Goal: Information Seeking & Learning: Learn about a topic

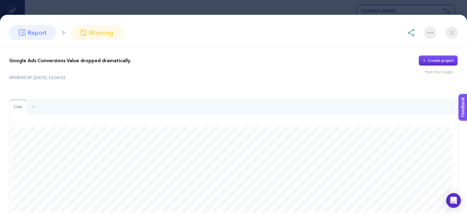
click at [450, 30] on img at bounding box center [452, 32] width 12 height 12
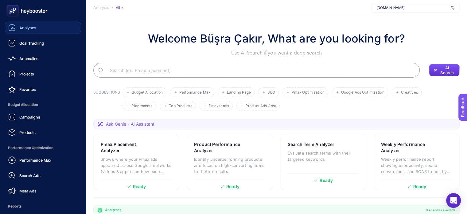
click at [31, 30] on div "Analyses" at bounding box center [22, 27] width 28 height 7
click at [30, 61] on div "Anomalies" at bounding box center [23, 58] width 30 height 7
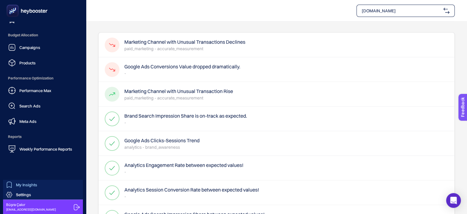
scroll to position [123, 0]
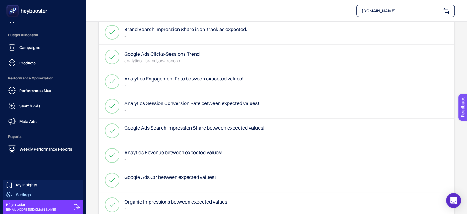
click at [27, 189] on link "Settings" at bounding box center [43, 194] width 80 height 10
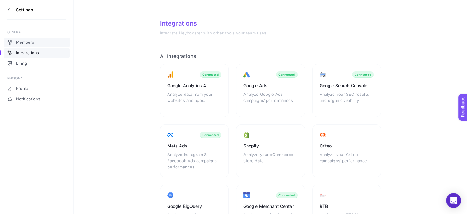
click at [22, 41] on span "Members" at bounding box center [25, 42] width 18 height 5
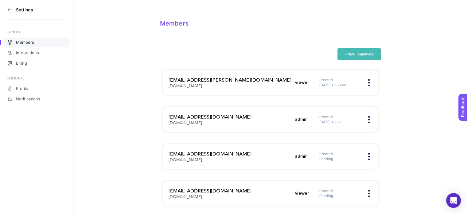
click at [10, 9] on icon at bounding box center [9, 9] width 5 height 5
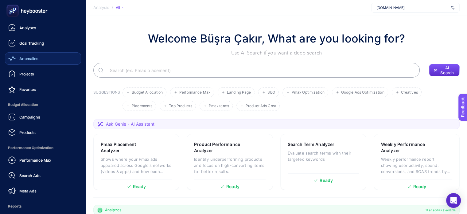
click at [26, 58] on span "Anomalies" at bounding box center [28, 58] width 19 height 5
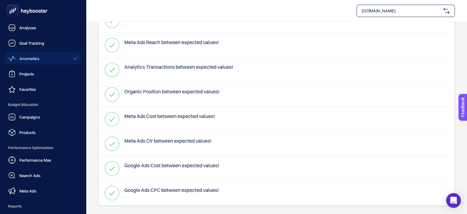
scroll to position [69, 0]
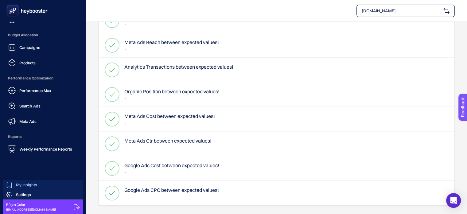
click at [30, 181] on link "My Insights" at bounding box center [43, 184] width 80 height 10
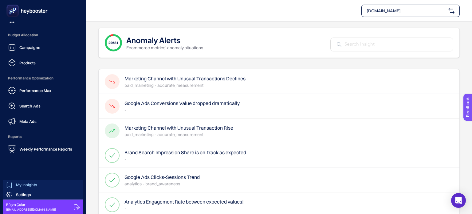
click at [30, 182] on span "My Insights" at bounding box center [26, 184] width 21 height 5
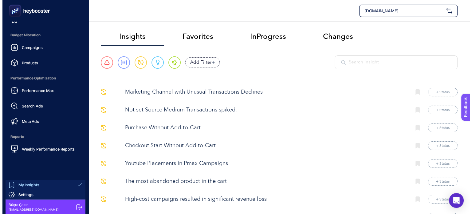
scroll to position [33, 0]
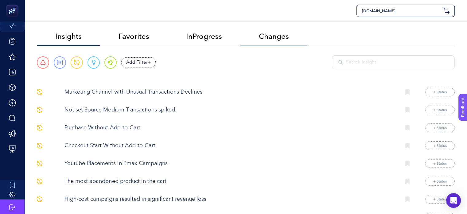
click at [273, 37] on span "Changes" at bounding box center [274, 36] width 30 height 9
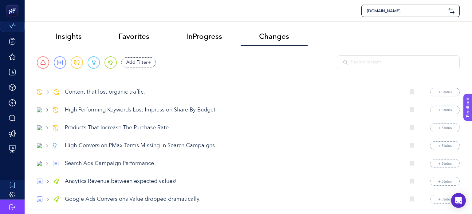
click at [93, 93] on p "Content that lost organic traffic." at bounding box center [233, 92] width 336 height 8
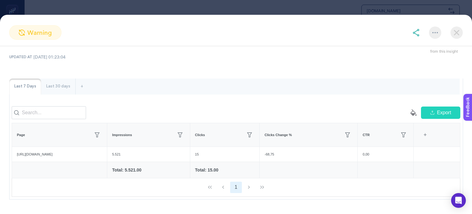
scroll to position [31, 0]
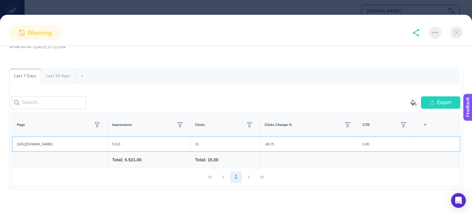
click at [36, 148] on div "https://www.linens.com.tr/c/4005/dekorasyon" at bounding box center [59, 143] width 95 height 15
copy tr "https://www.linens.com.tr/c/4005/dekorasyon"
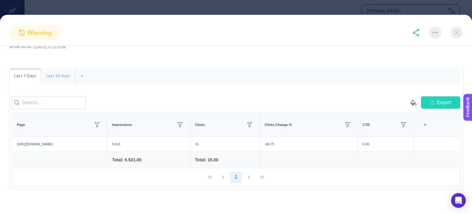
click at [51, 76] on div "Last 30 days" at bounding box center [58, 76] width 34 height 16
click at [18, 77] on div "Last 7 Days" at bounding box center [25, 76] width 32 height 16
click at [52, 74] on div "Last 30 days" at bounding box center [58, 76] width 34 height 16
click at [34, 71] on div "Last 7 Days" at bounding box center [25, 76] width 32 height 16
click at [53, 78] on div "Last 30 days" at bounding box center [58, 76] width 34 height 16
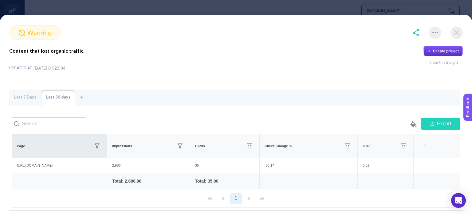
scroll to position [0, 0]
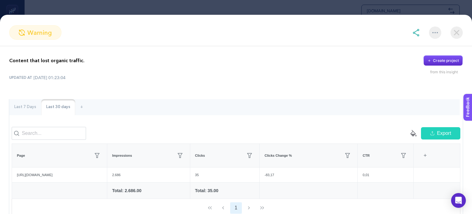
click at [38, 62] on p "Content that lost organic traffic." at bounding box center [46, 60] width 75 height 7
click at [452, 28] on img at bounding box center [457, 32] width 12 height 12
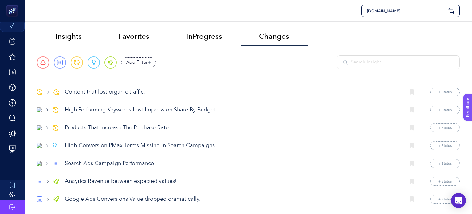
click at [140, 109] on p "High Performing Keywords Lost Impression Share By Budget" at bounding box center [233, 110] width 336 height 8
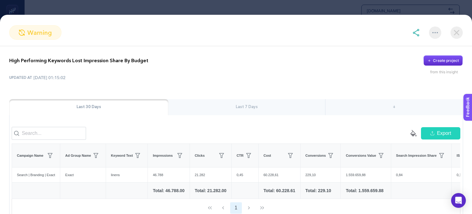
click at [244, 103] on div "Last 7 Days" at bounding box center [246, 107] width 157 height 16
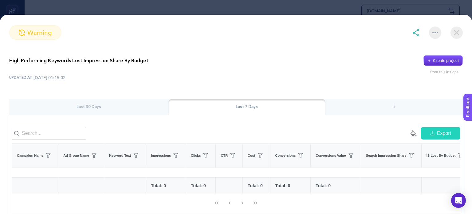
click at [451, 32] on img at bounding box center [457, 32] width 12 height 12
